Goal: Task Accomplishment & Management: Manage account settings

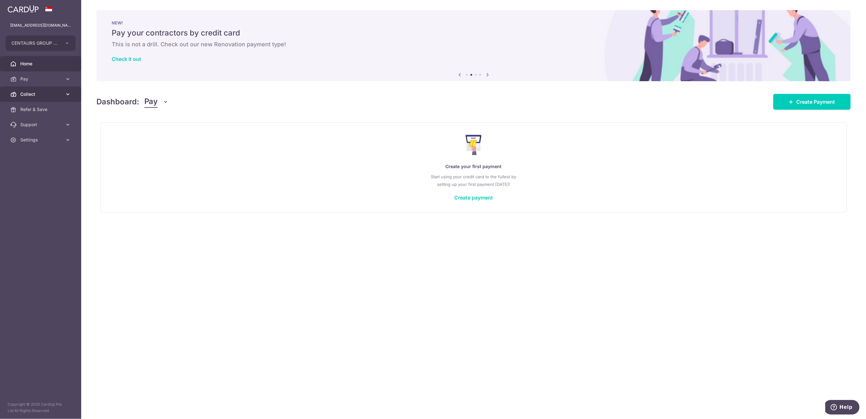
click at [37, 91] on span "Collect" at bounding box center [41, 94] width 42 height 6
click at [35, 109] on span "Dashboard" at bounding box center [41, 109] width 42 height 6
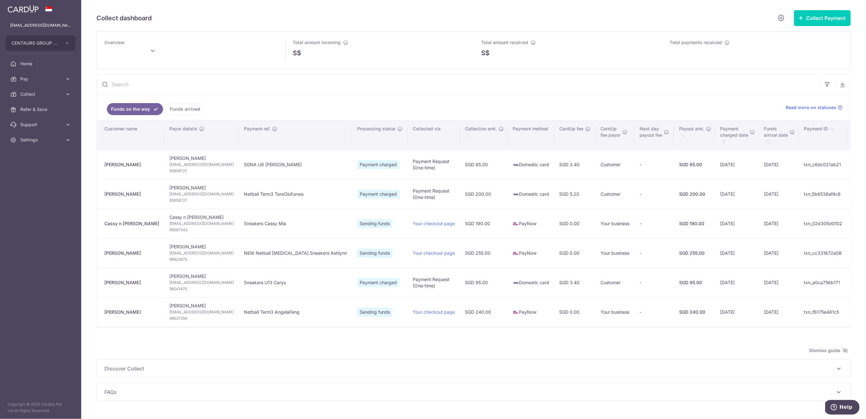
click at [173, 112] on link "Funds arrived" at bounding box center [185, 109] width 39 height 12
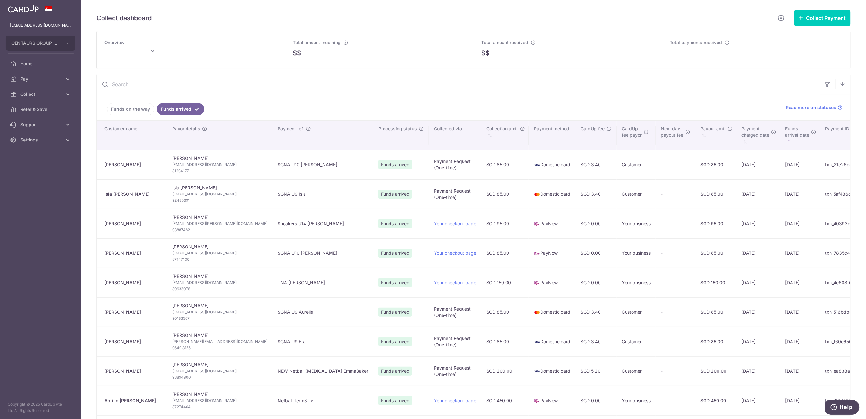
type input "September 2025"
click at [38, 142] on span "Settings" at bounding box center [41, 140] width 42 height 6
click at [40, 171] on span "Logout" at bounding box center [41, 170] width 42 height 6
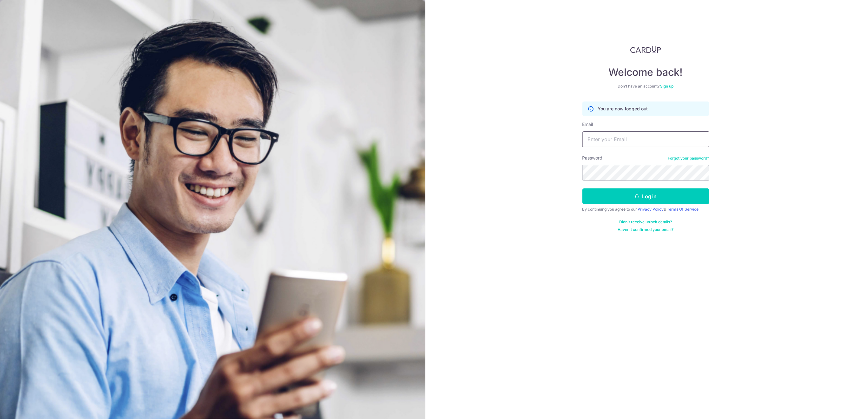
click at [638, 137] on input "Email" at bounding box center [646, 139] width 127 height 16
type input "[EMAIL_ADDRESS][DOMAIN_NAME]"
click at [644, 198] on button "Log in" at bounding box center [646, 197] width 127 height 16
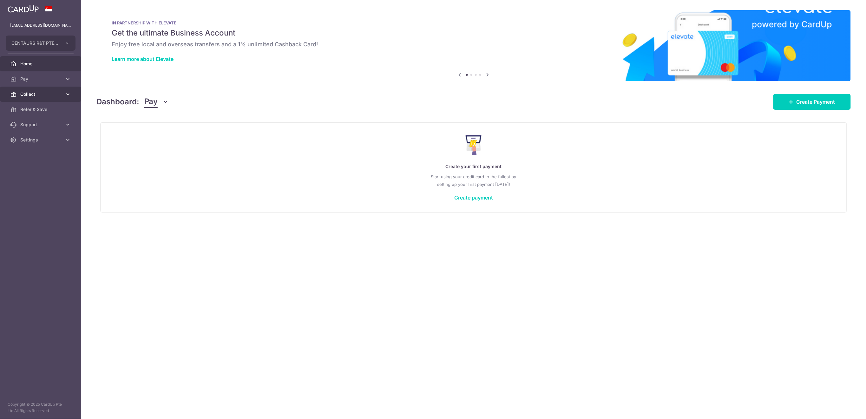
click at [36, 92] on span "Collect" at bounding box center [41, 94] width 42 height 6
click at [32, 114] on link "Dashboard" at bounding box center [40, 109] width 81 height 15
